Goal: Task Accomplishment & Management: Use online tool/utility

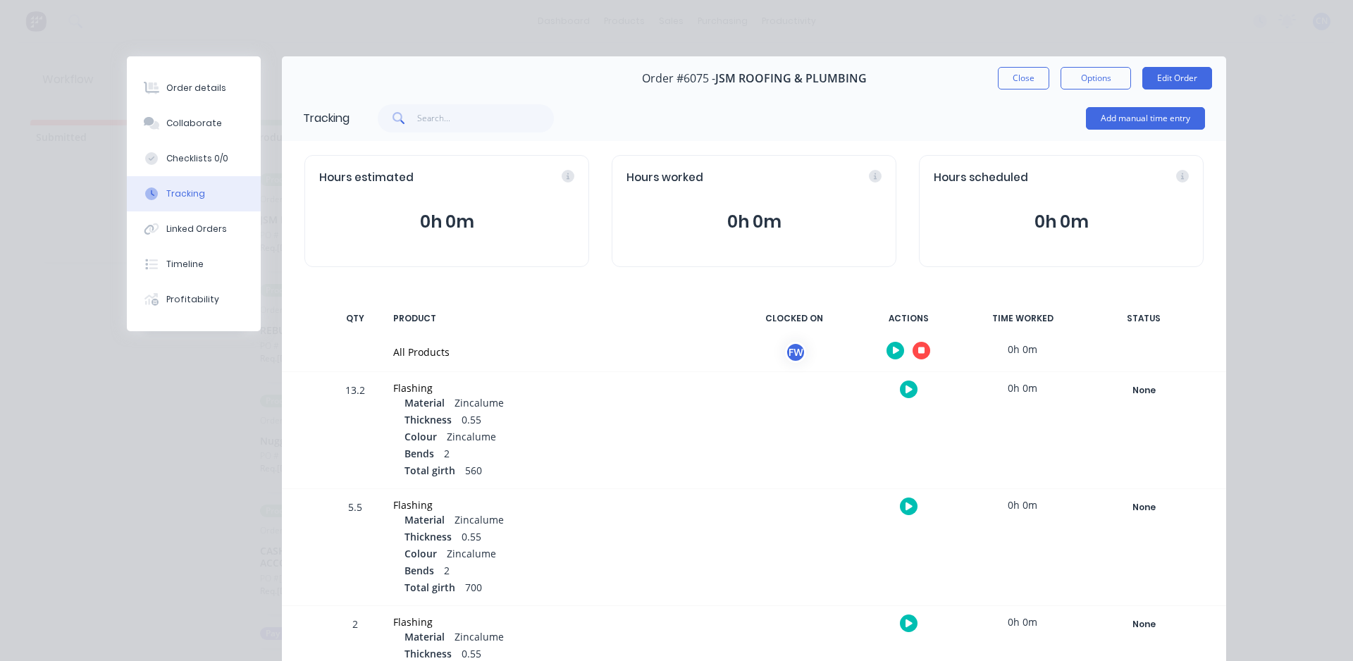
click at [919, 354] on icon "button" at bounding box center [922, 351] width 7 height 7
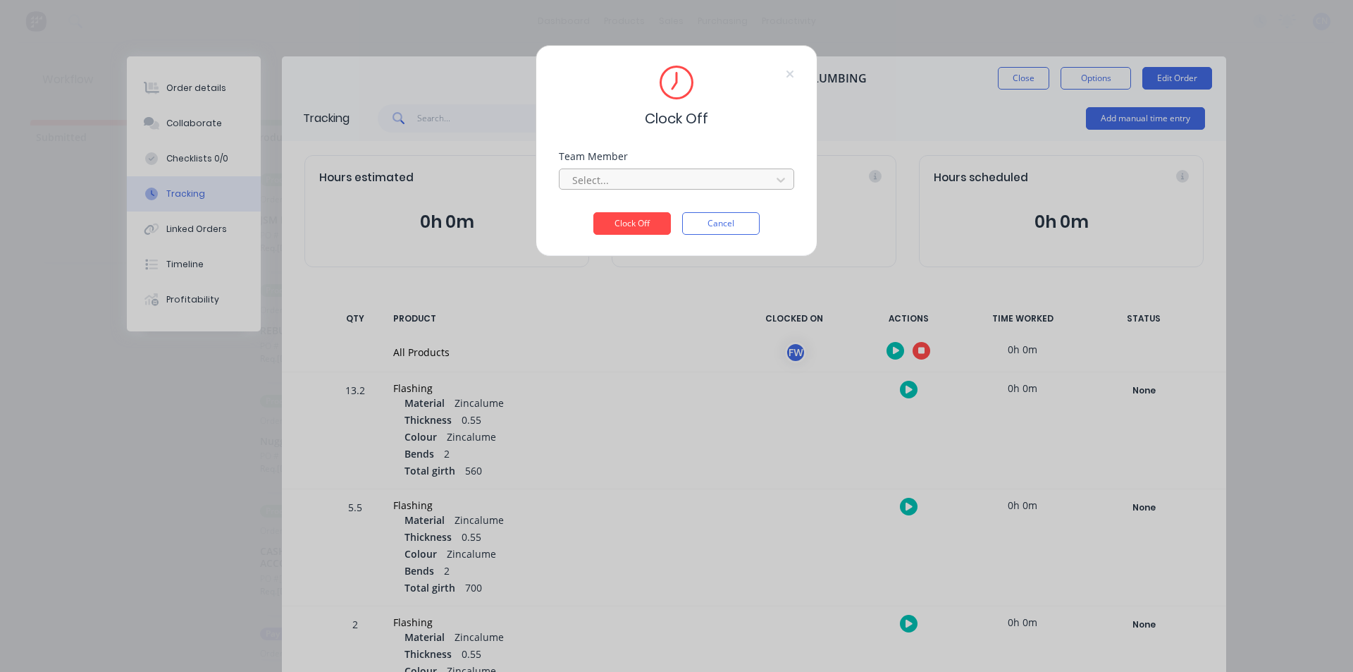
click at [718, 185] on div at bounding box center [667, 180] width 193 height 18
click at [627, 213] on div "Fabrication Workshop" at bounding box center [676, 211] width 235 height 26
click at [627, 223] on button "Clock Off" at bounding box center [633, 223] width 78 height 23
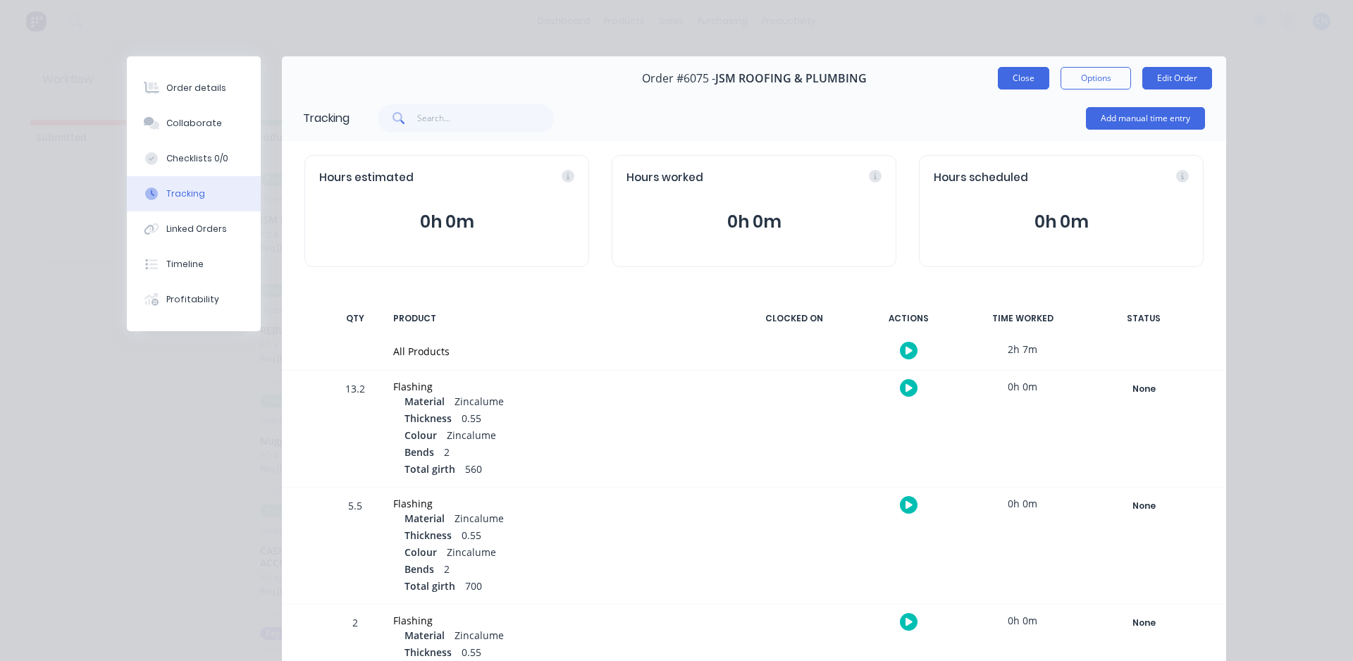
click at [1011, 89] on button "Close" at bounding box center [1023, 78] width 51 height 23
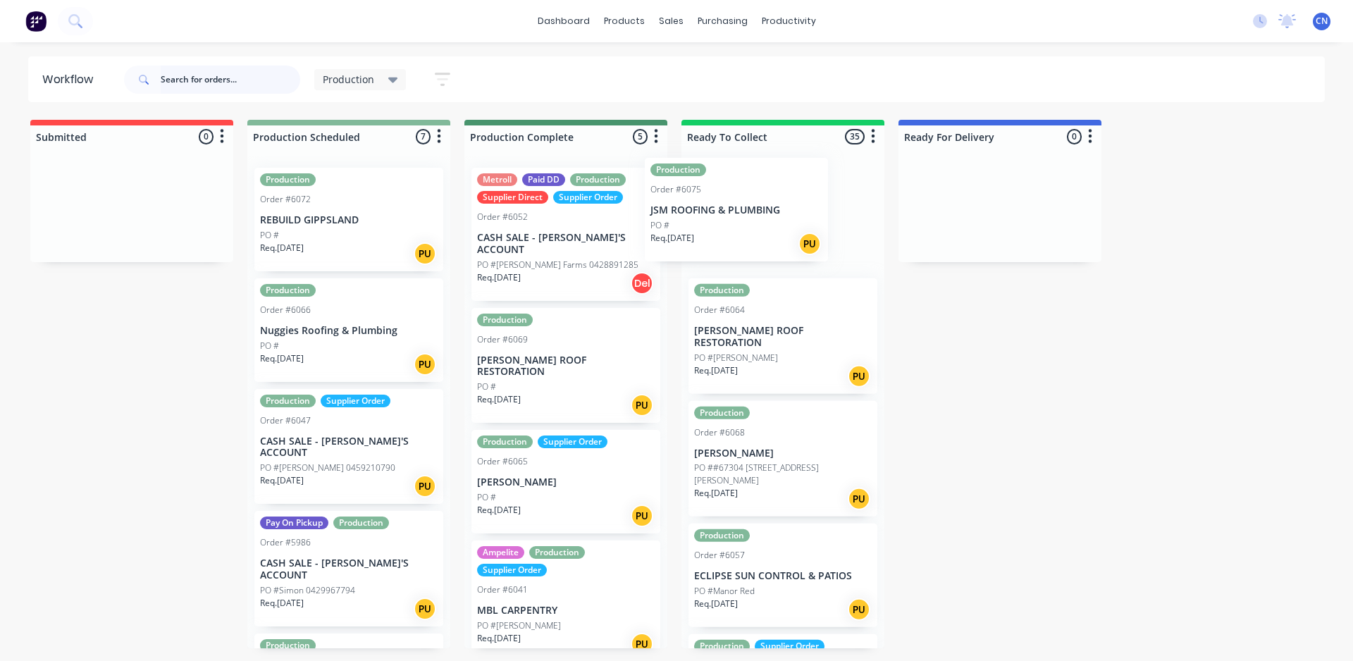
drag, startPoint x: 362, startPoint y: 228, endPoint x: 816, endPoint y: 231, distance: 454.7
click at [816, 231] on div "Submitted 0 Summaries Total order value Invoiced to date To be invoiced Product…" at bounding box center [1062, 384] width 2147 height 529
click at [357, 248] on div "Req. [DATE] PU" at bounding box center [349, 254] width 178 height 24
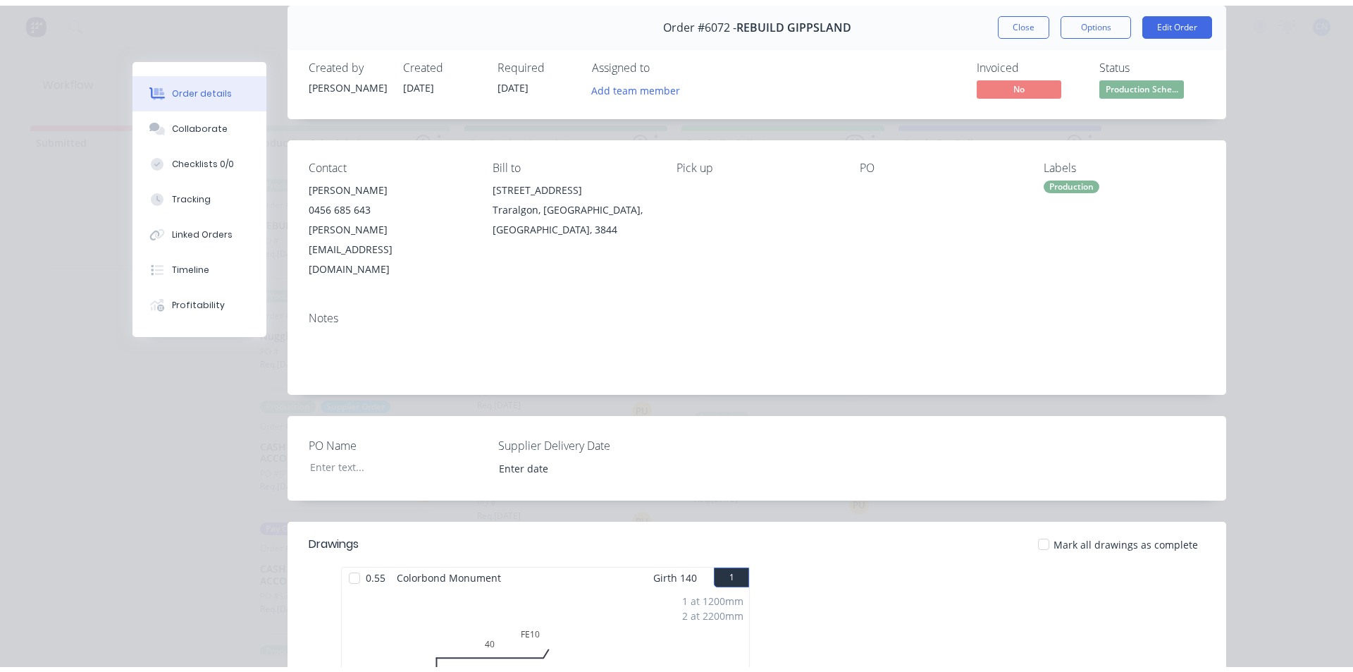
scroll to position [40, 0]
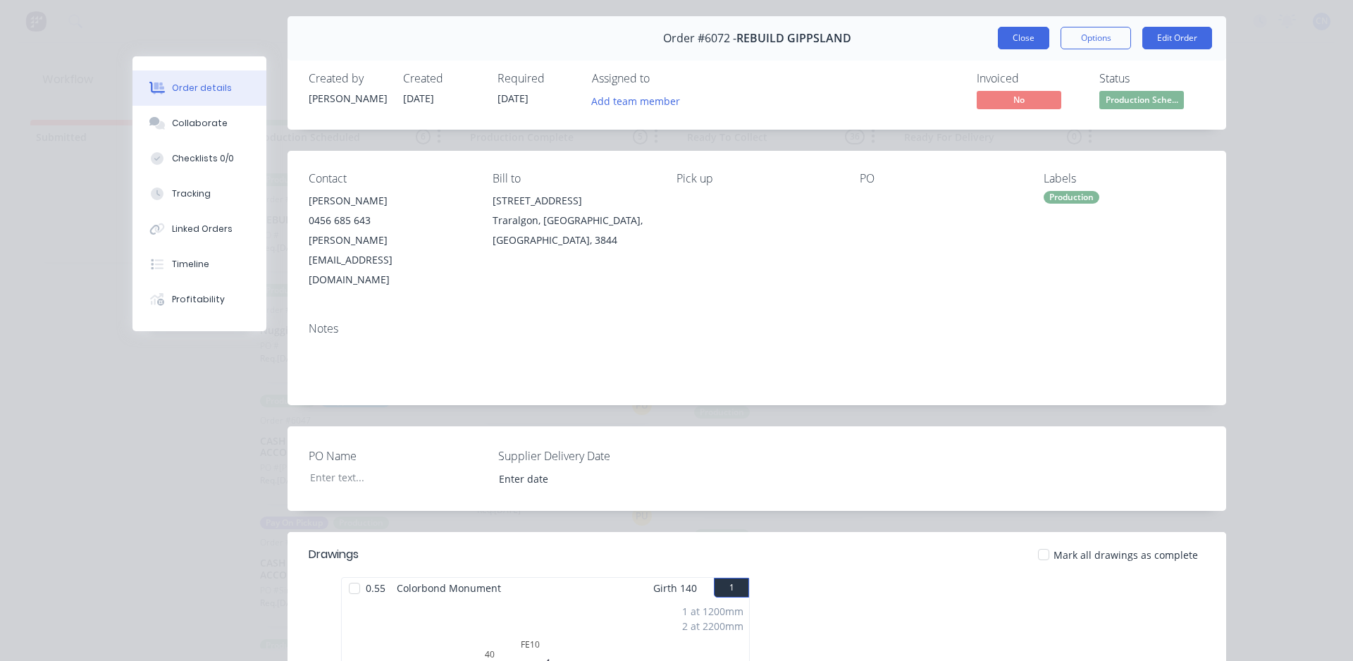
click at [1014, 42] on button "Close" at bounding box center [1023, 38] width 51 height 23
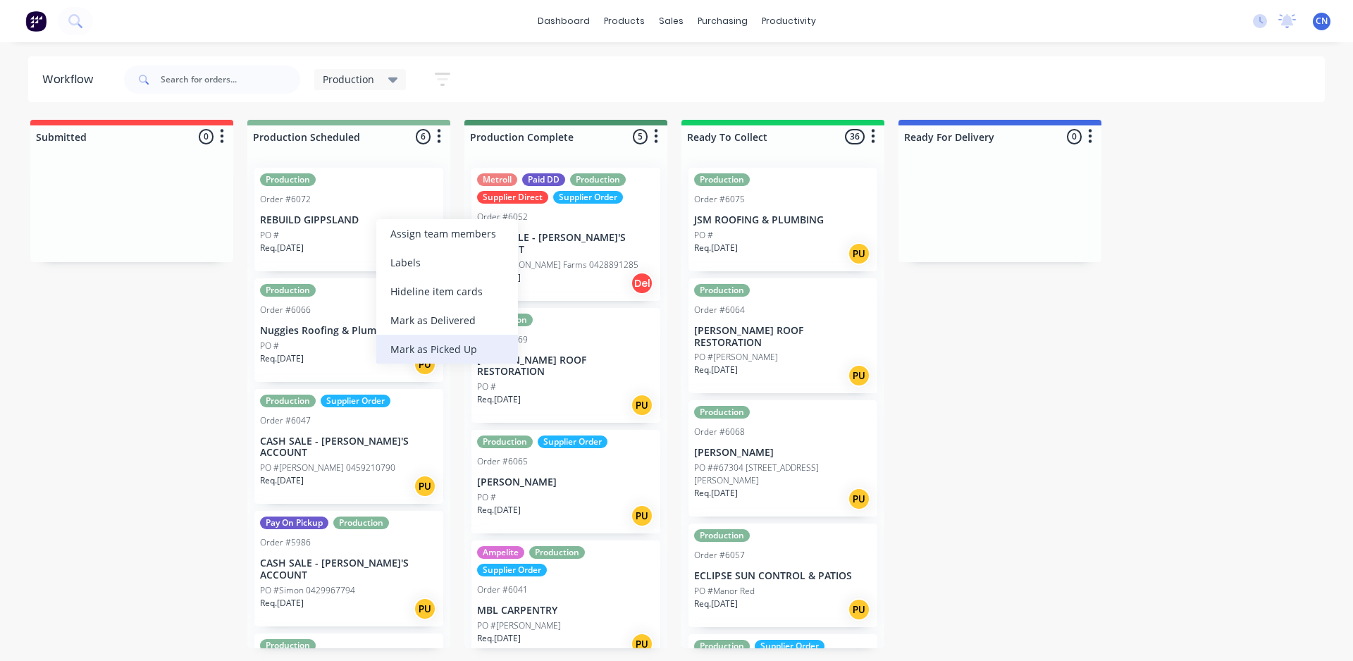
click at [432, 351] on div "Mark as Picked Up" at bounding box center [447, 349] width 142 height 29
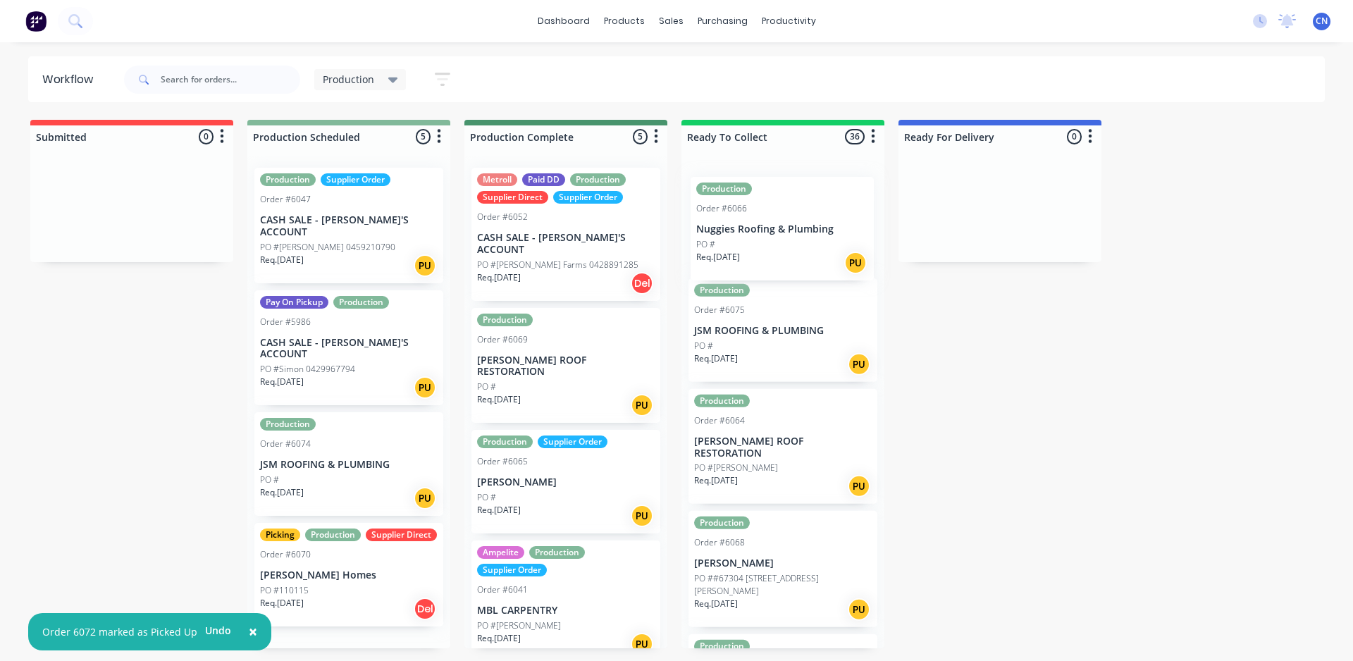
drag, startPoint x: 296, startPoint y: 207, endPoint x: 739, endPoint y: 216, distance: 442.8
click at [739, 216] on div "Submitted 0 Summaries Total order value Invoiced to date To be invoiced Product…" at bounding box center [1062, 384] width 2147 height 529
click at [253, 632] on button "×" at bounding box center [253, 632] width 37 height 34
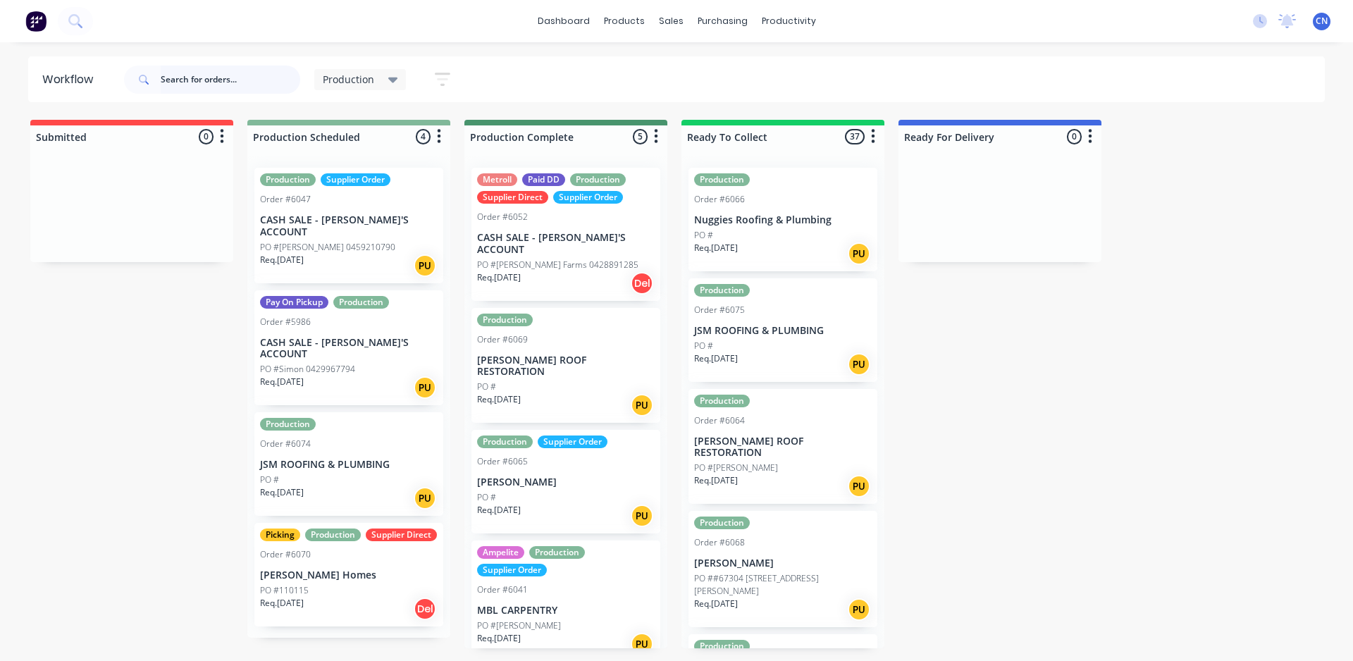
click at [244, 76] on input "text" at bounding box center [231, 80] width 140 height 28
type input "6078"
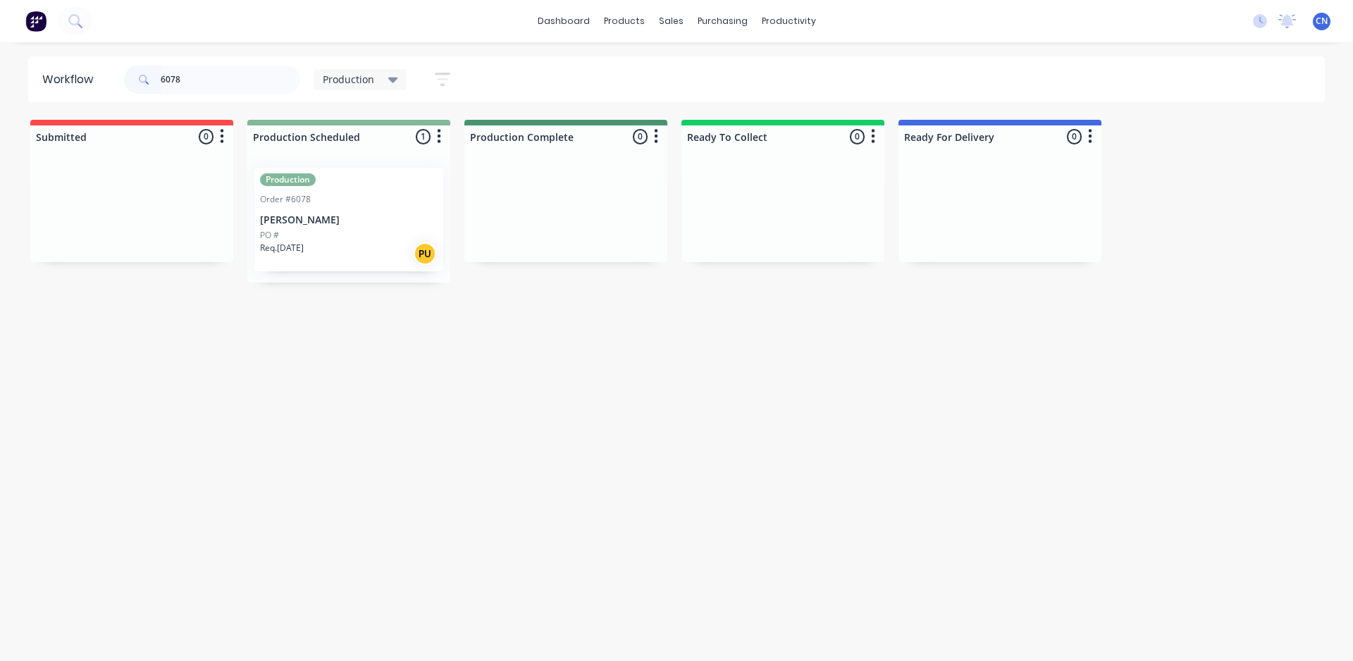
click at [332, 255] on div "Req. [DATE] PU" at bounding box center [349, 254] width 178 height 24
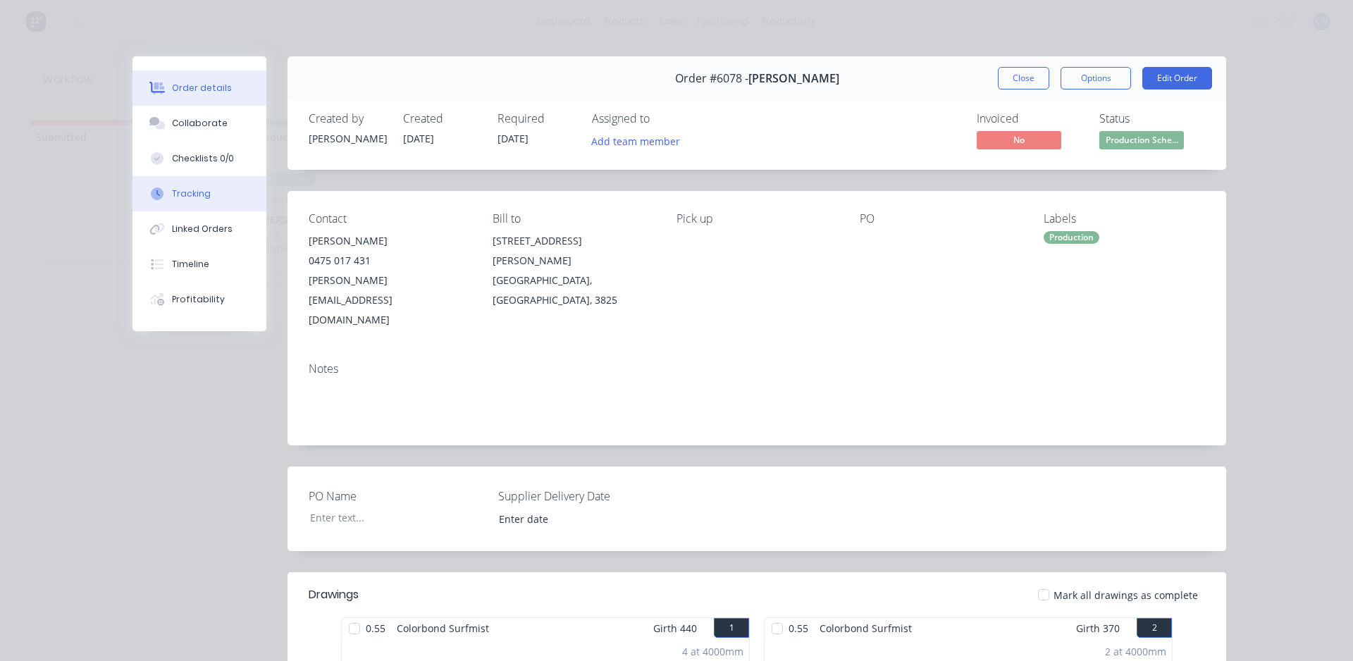
click at [188, 192] on div "Tracking" at bounding box center [191, 194] width 39 height 13
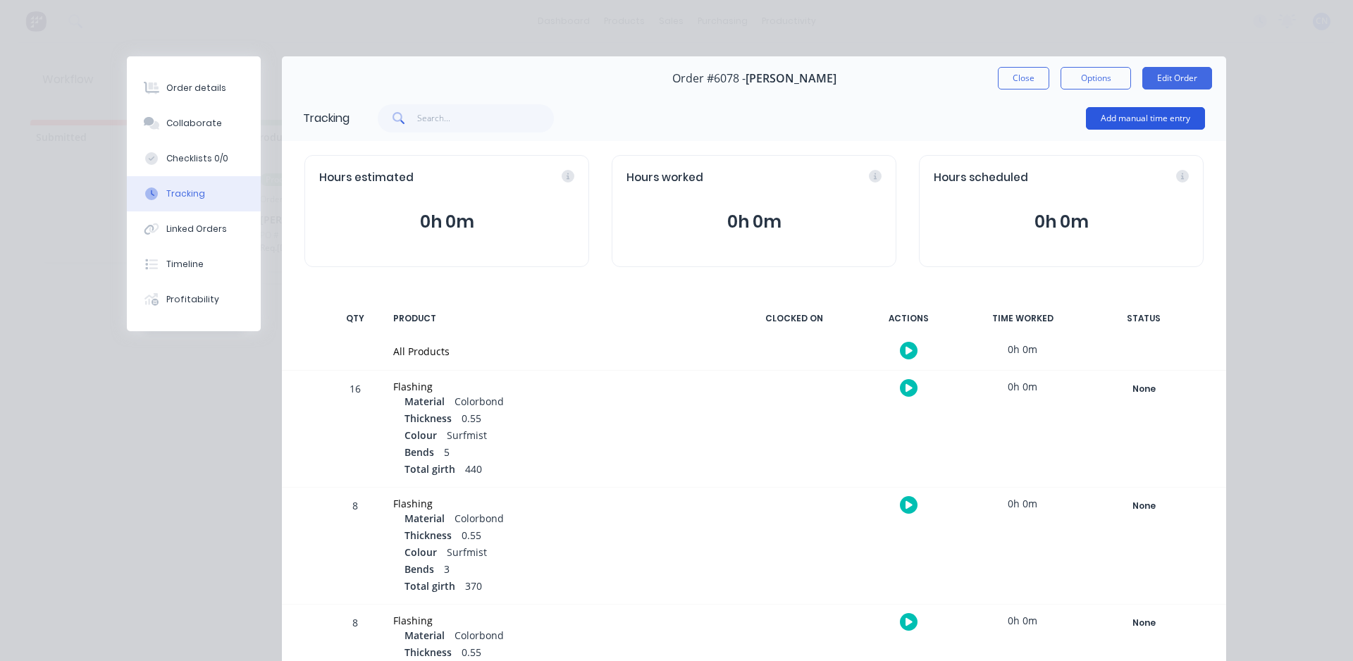
click at [1131, 121] on button "Add manual time entry" at bounding box center [1145, 118] width 119 height 23
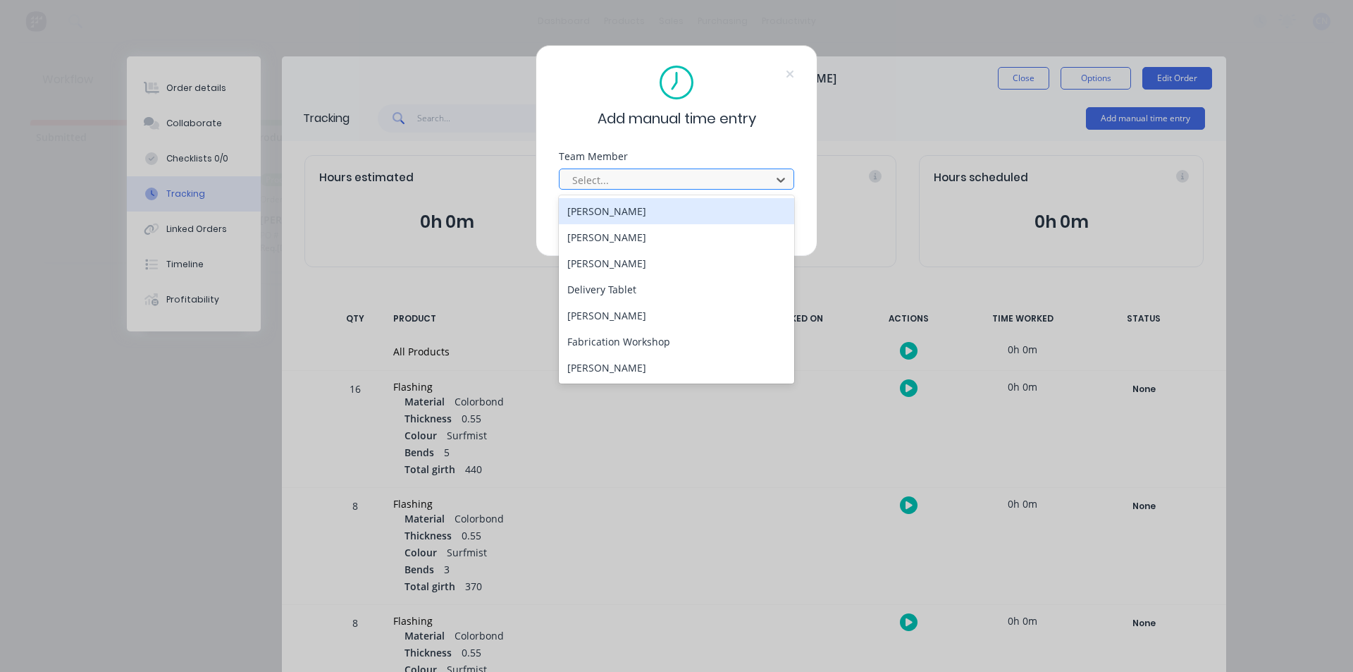
click at [632, 185] on div at bounding box center [667, 180] width 193 height 18
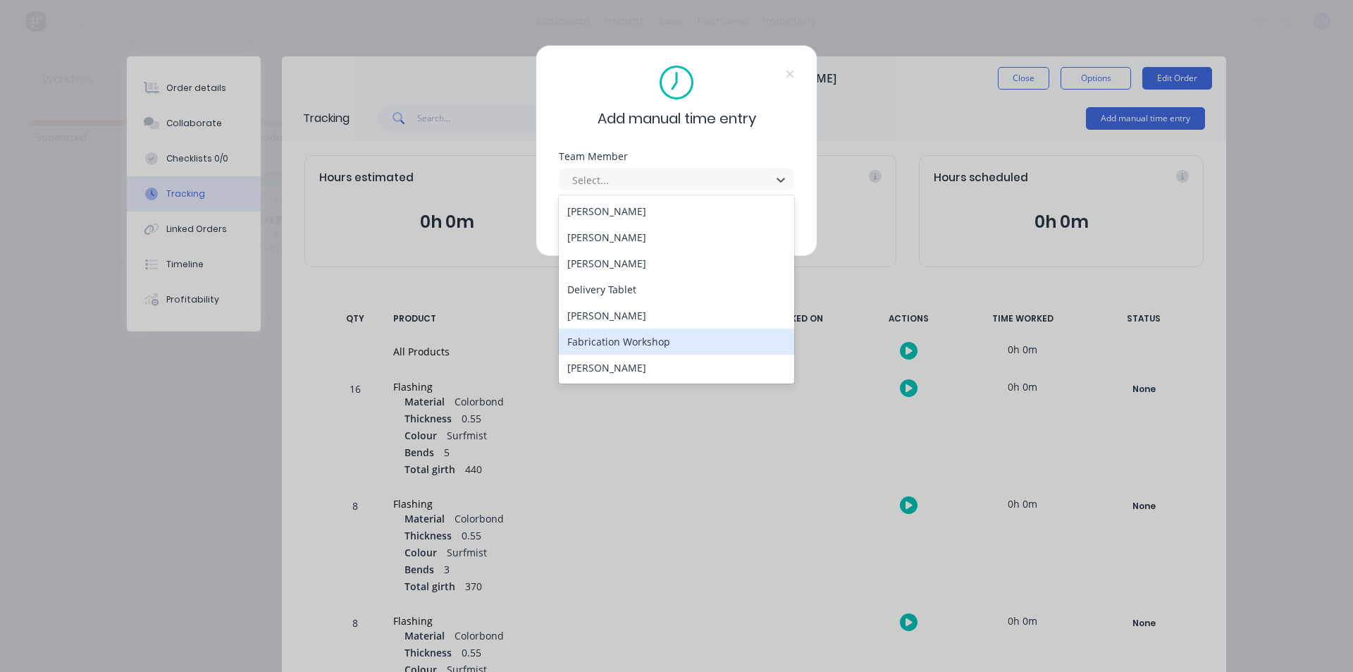
click at [627, 339] on div "Fabrication Workshop" at bounding box center [676, 341] width 235 height 26
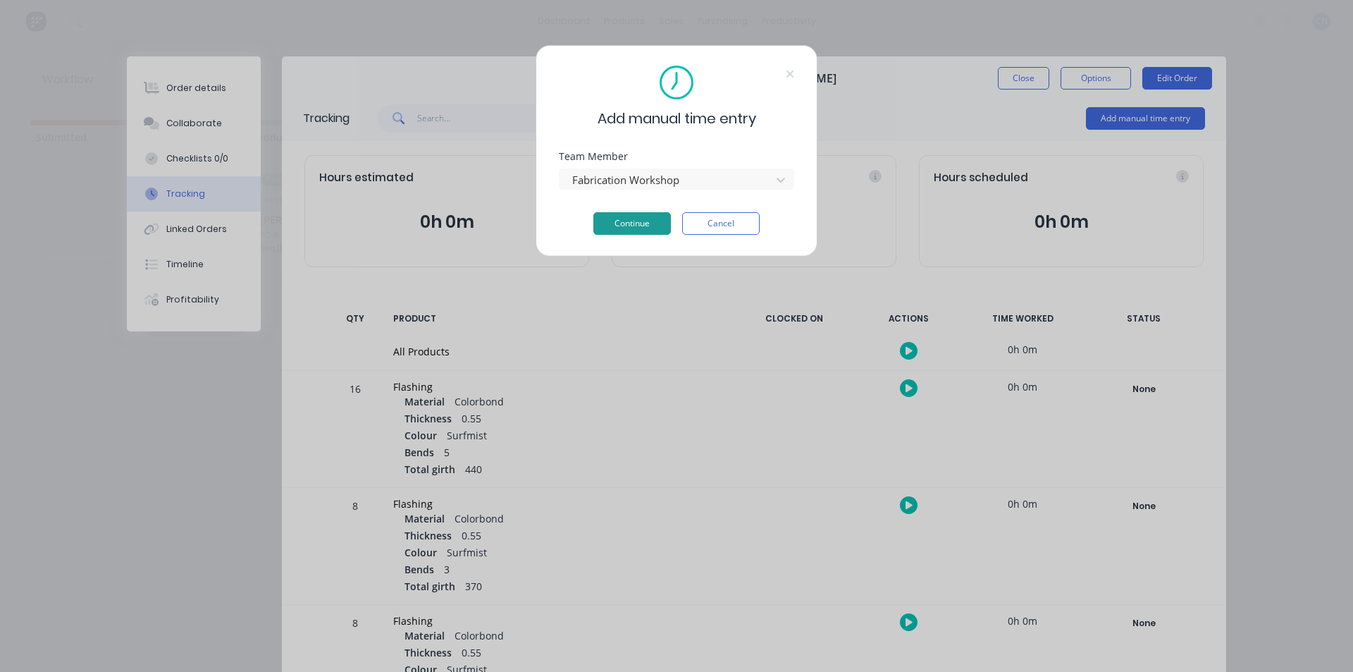
click at [628, 228] on button "Continue" at bounding box center [633, 223] width 78 height 23
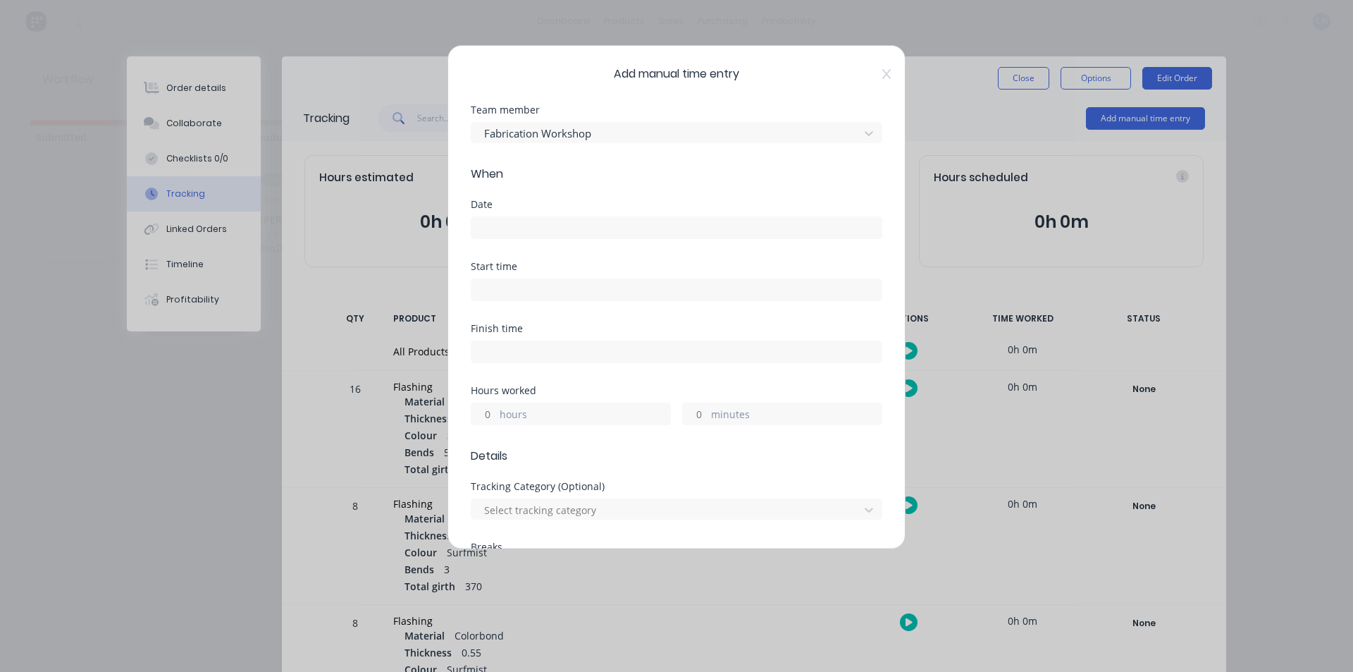
click at [519, 220] on input at bounding box center [677, 227] width 410 height 21
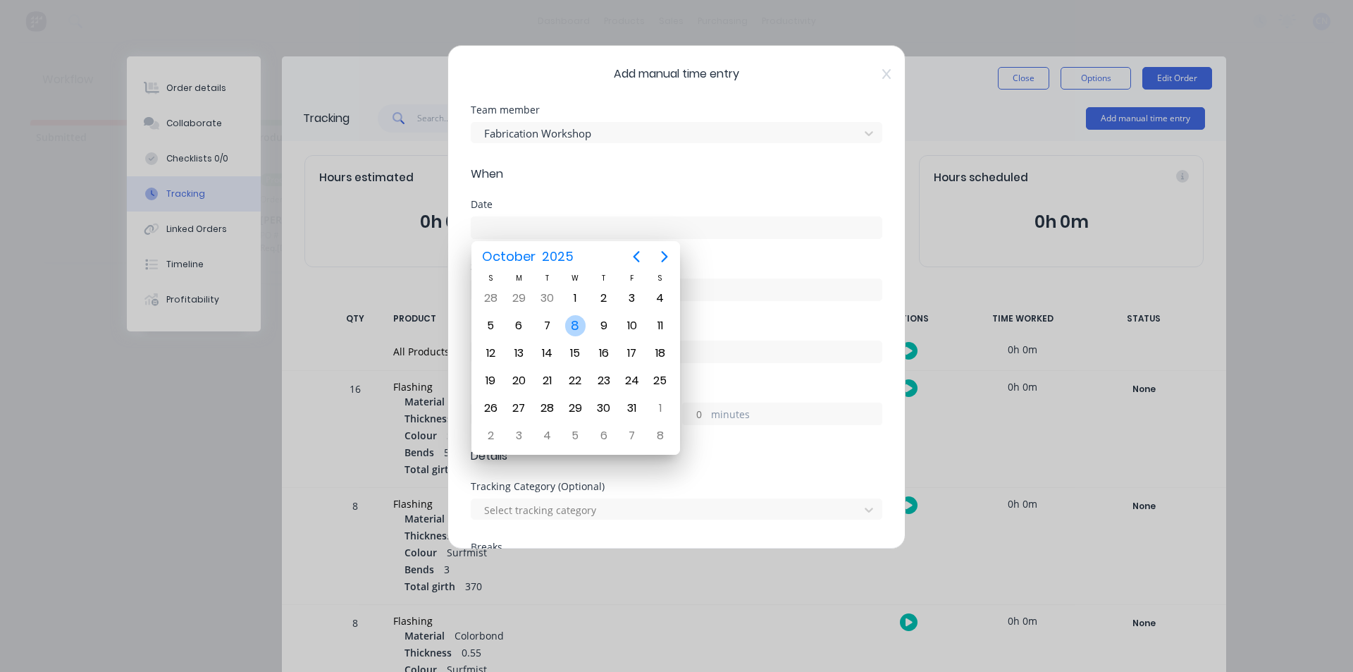
click at [578, 327] on div "8" at bounding box center [575, 325] width 21 height 21
type input "[DATE]"
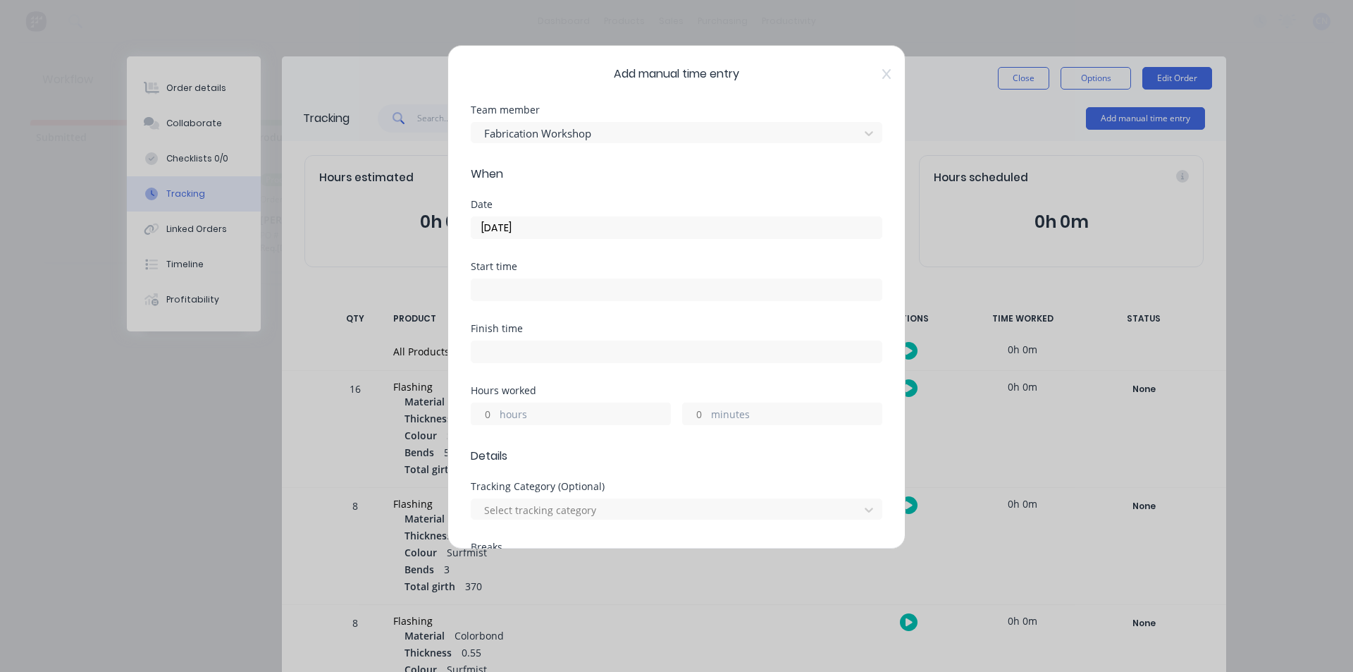
click at [510, 296] on input at bounding box center [677, 289] width 410 height 21
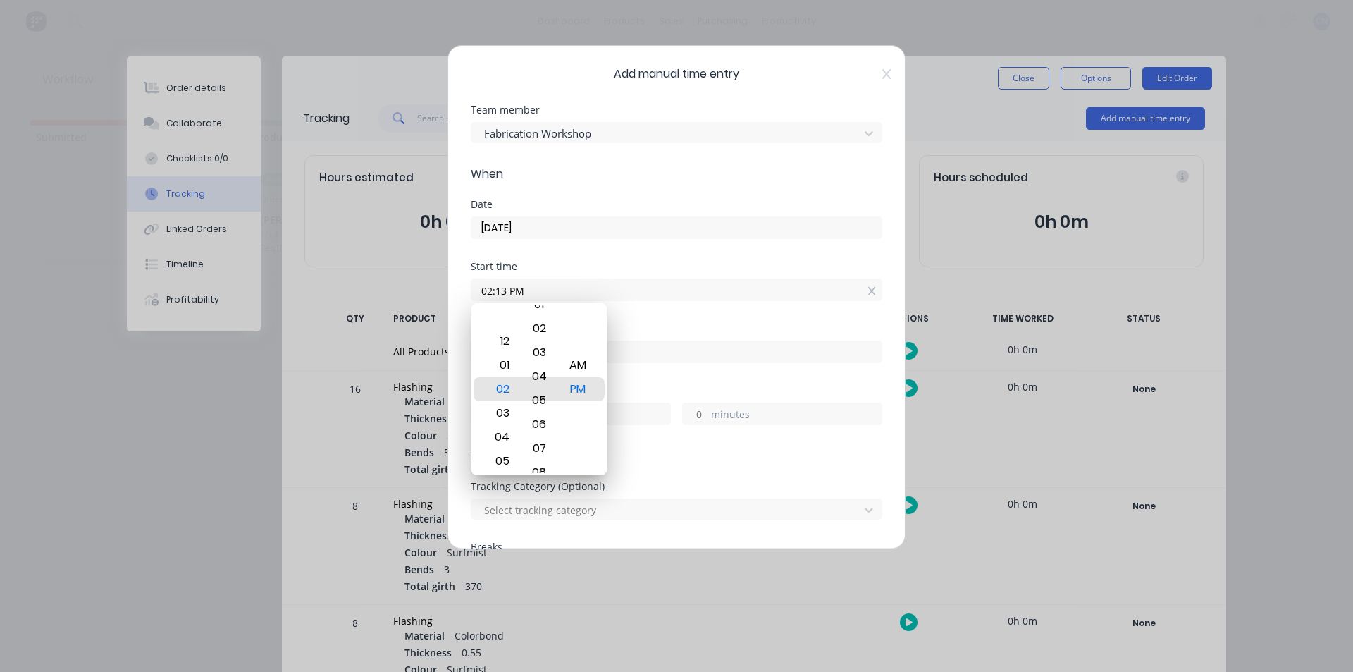
drag, startPoint x: 545, startPoint y: 369, endPoint x: 532, endPoint y: 637, distance: 268.9
click at [532, 587] on body "dashboard products sales purchasing productivity dashboard products Product Cat…" at bounding box center [676, 293] width 1353 height 587
click at [507, 391] on div "01" at bounding box center [501, 385] width 35 height 24
drag, startPoint x: 532, startPoint y: 381, endPoint x: 661, endPoint y: -61, distance: 460.4
click at [661, 0] on html "dashboard products sales purchasing productivity dashboard products Product Cat…" at bounding box center [676, 293] width 1353 height 587
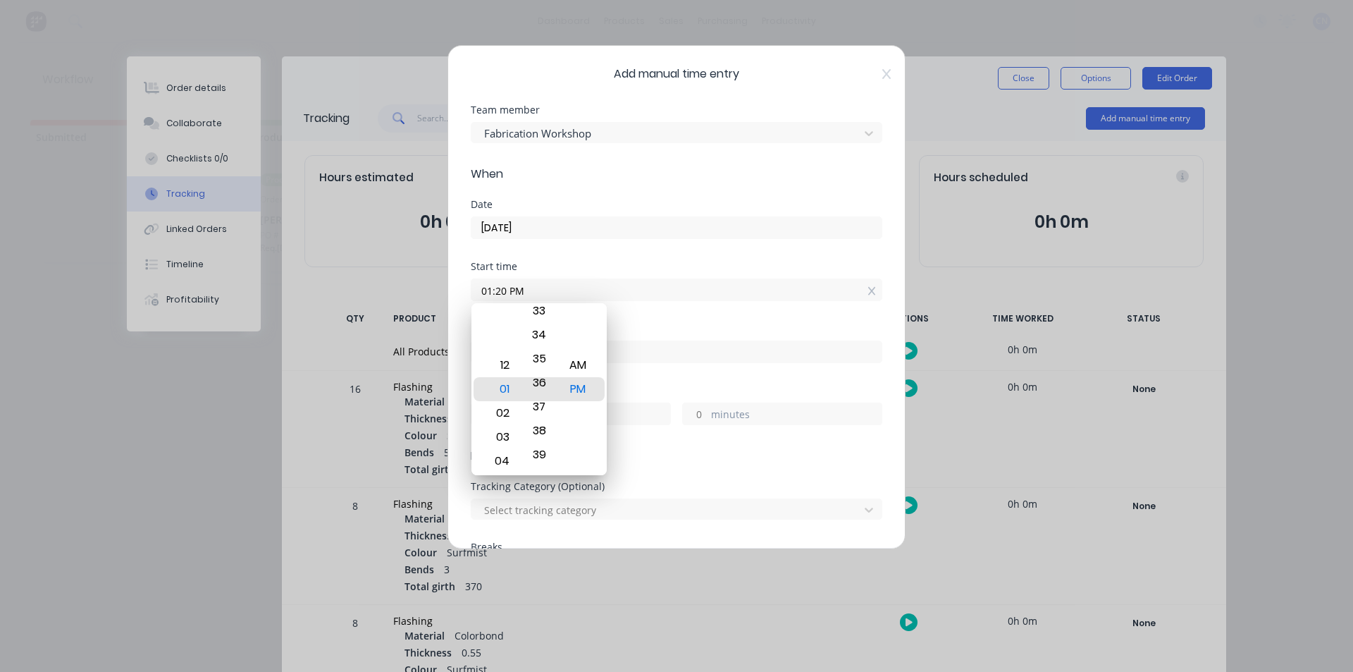
drag, startPoint x: 548, startPoint y: 377, endPoint x: 680, endPoint y: 26, distance: 375.0
click at [680, 26] on body "dashboard products sales purchasing productivity dashboard products Product Cat…" at bounding box center [676, 293] width 1353 height 587
type input "01:37 PM"
click at [725, 236] on input "[DATE]" at bounding box center [677, 227] width 410 height 21
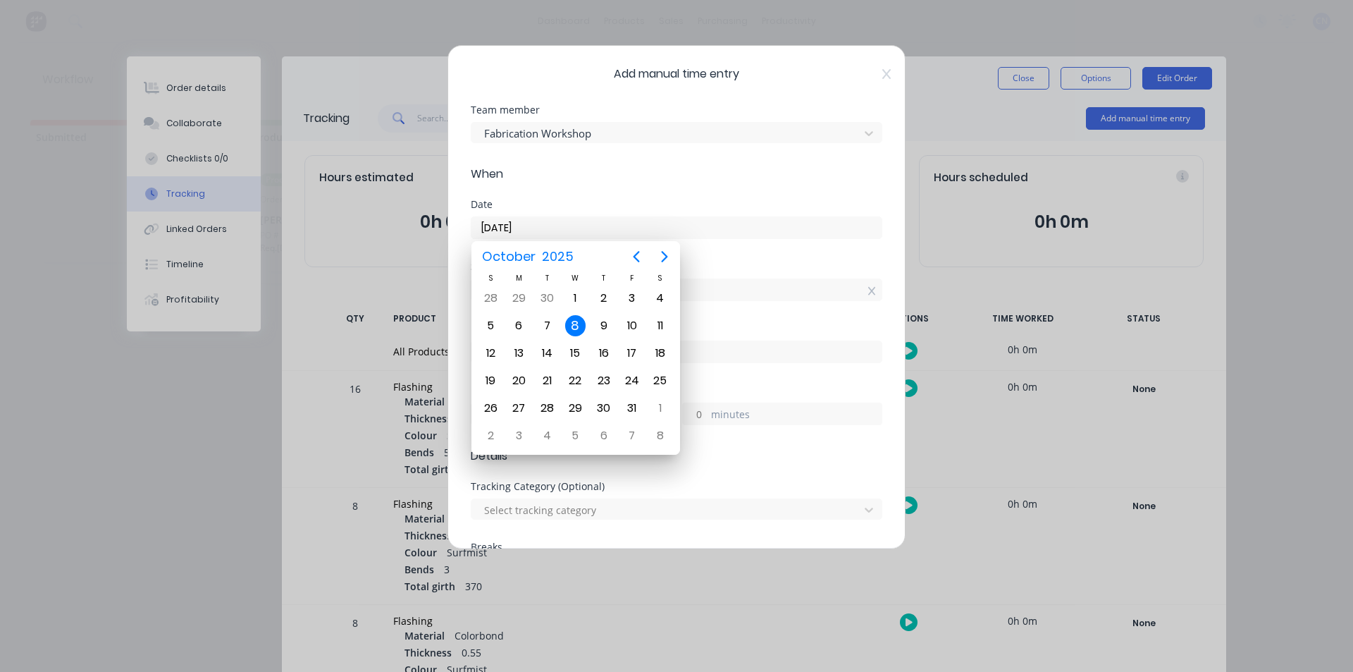
click at [792, 325] on div "Finish time" at bounding box center [677, 329] width 412 height 10
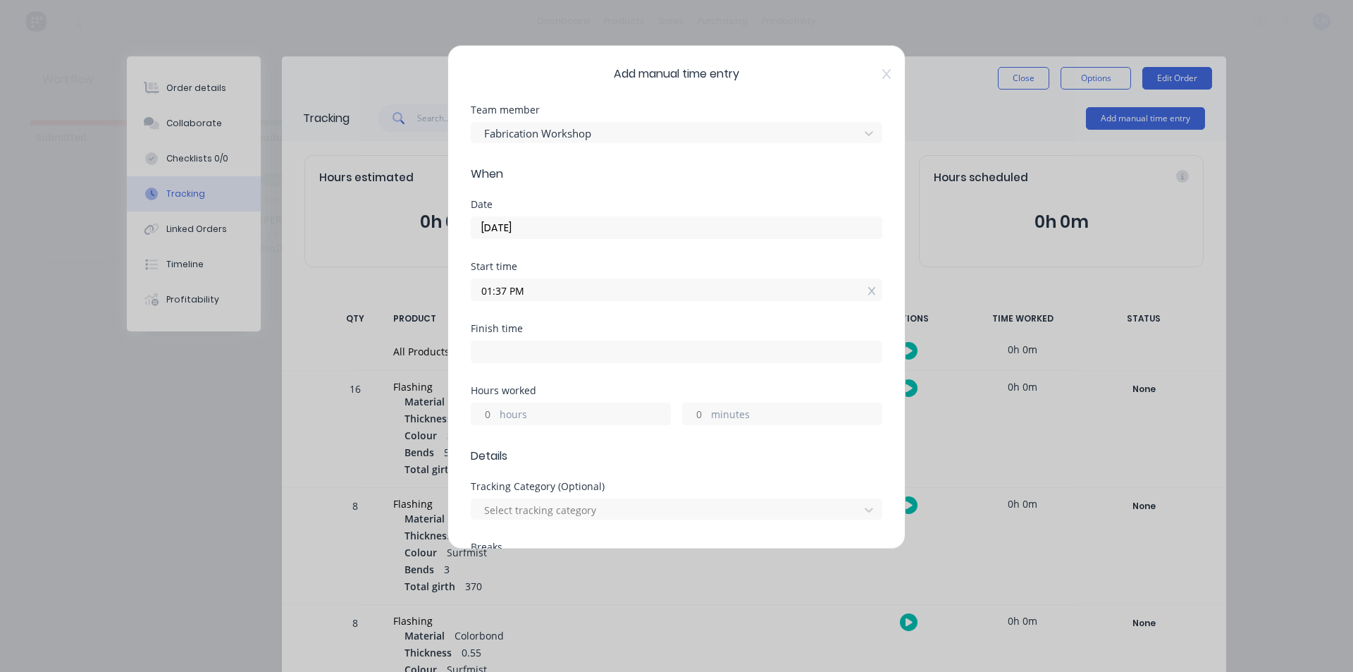
click at [538, 352] on input at bounding box center [677, 351] width 410 height 21
type input "02:14 PM"
type input "0"
type input "37"
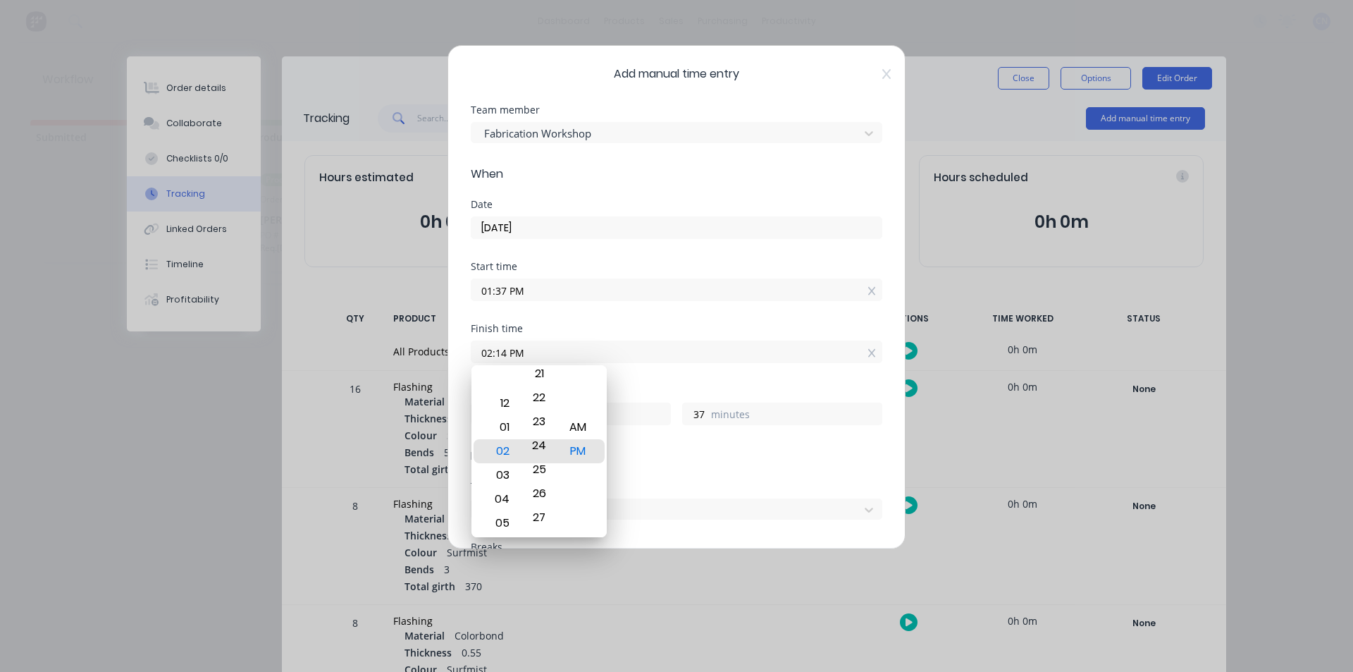
drag, startPoint x: 536, startPoint y: 431, endPoint x: 597, endPoint y: 183, distance: 255.6
click at [597, 184] on body "dashboard products sales purchasing productivity dashboard products Product Cat…" at bounding box center [676, 293] width 1353 height 587
type input "02:24 PM"
type input "47"
click at [666, 264] on div "Start time" at bounding box center [677, 267] width 412 height 10
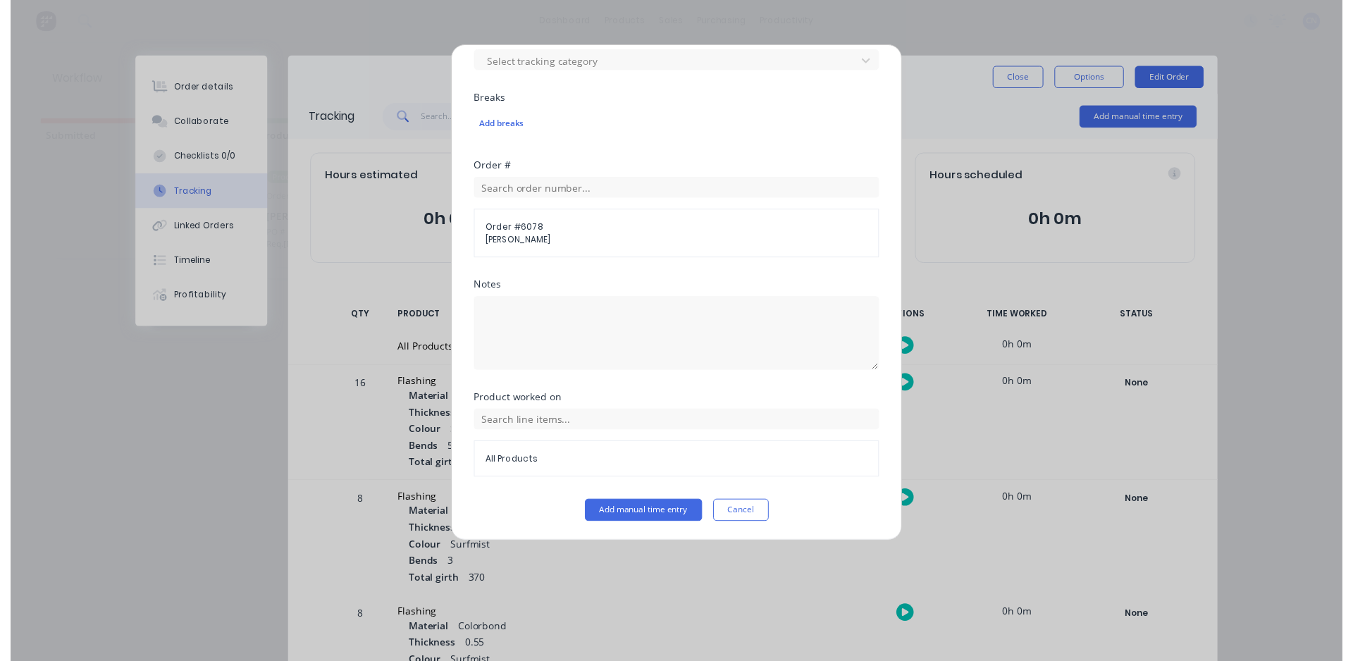
scroll to position [449, 0]
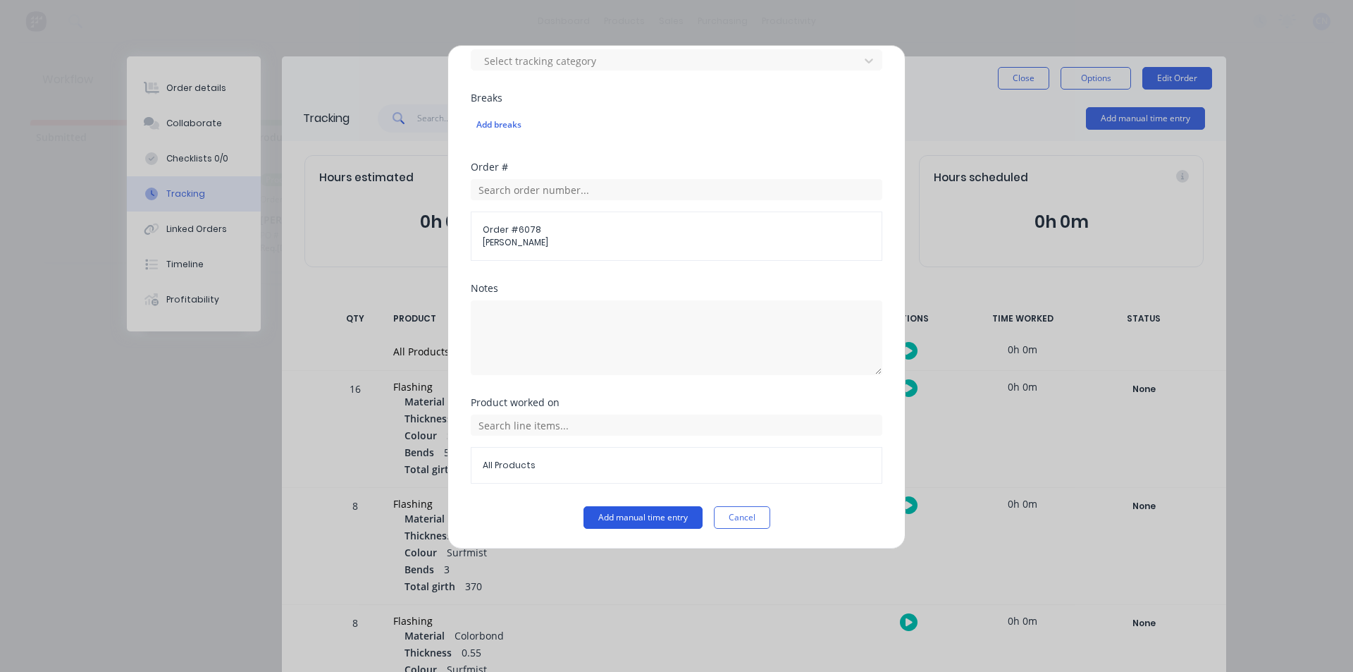
click at [619, 510] on button "Add manual time entry" at bounding box center [643, 517] width 119 height 23
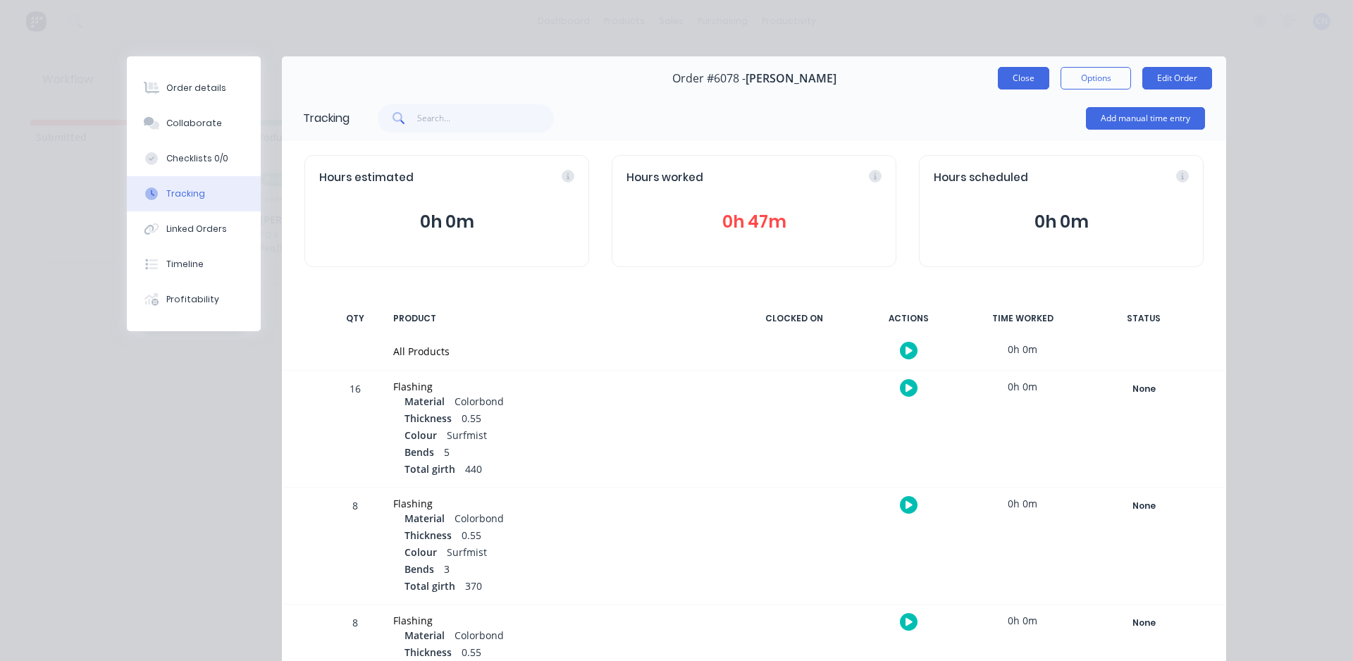
click at [1031, 84] on button "Close" at bounding box center [1023, 78] width 51 height 23
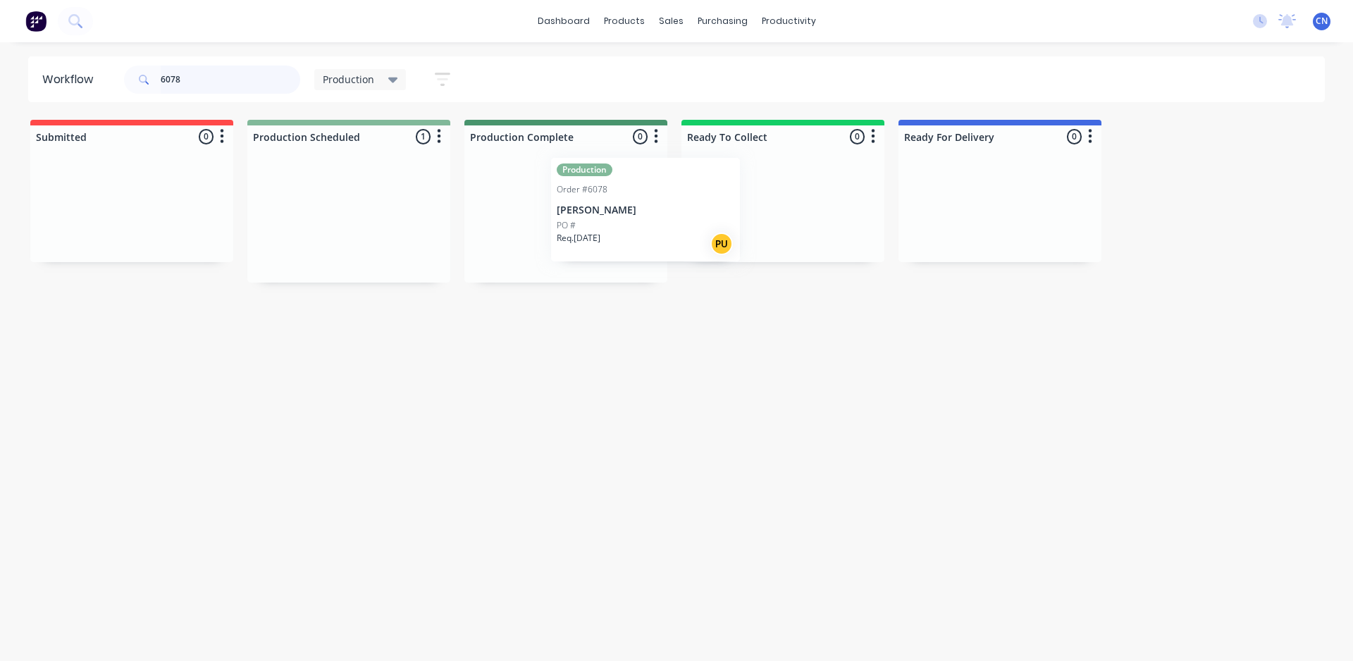
drag, startPoint x: 353, startPoint y: 243, endPoint x: 817, endPoint y: 233, distance: 463.9
click at [816, 233] on div "Submitted 0 Summaries Total order value Invoiced to date To be invoiced Product…" at bounding box center [1062, 201] width 2147 height 163
drag, startPoint x: 237, startPoint y: 68, endPoint x: 209, endPoint y: 65, distance: 28.3
click at [217, 67] on input "6078" at bounding box center [231, 80] width 140 height 28
drag, startPoint x: 209, startPoint y: 64, endPoint x: 190, endPoint y: 89, distance: 31.2
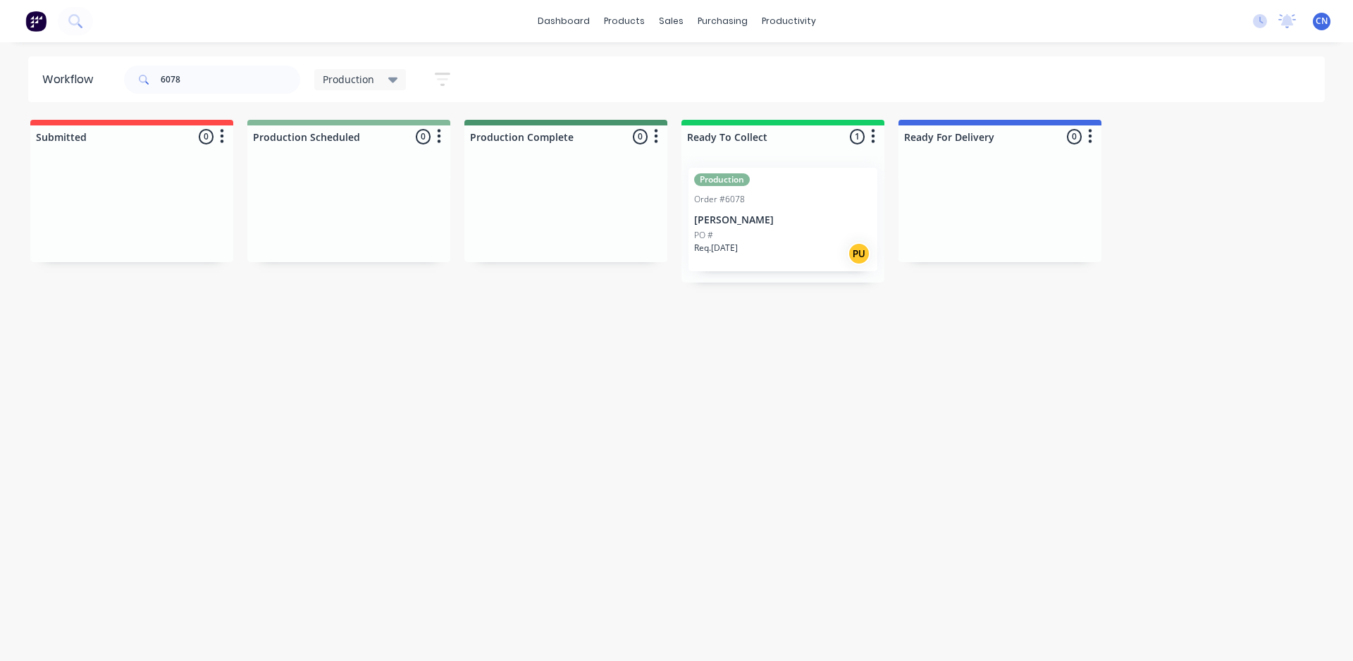
click at [156, 81] on div "6078" at bounding box center [212, 80] width 176 height 42
drag, startPoint x: 190, startPoint y: 89, endPoint x: 94, endPoint y: 84, distance: 95.3
click at [94, 84] on header "Workflow 6078 Production Save new view None edit Production (Default) edit Comp…" at bounding box center [677, 79] width 1298 height 46
